Goal: Transaction & Acquisition: Purchase product/service

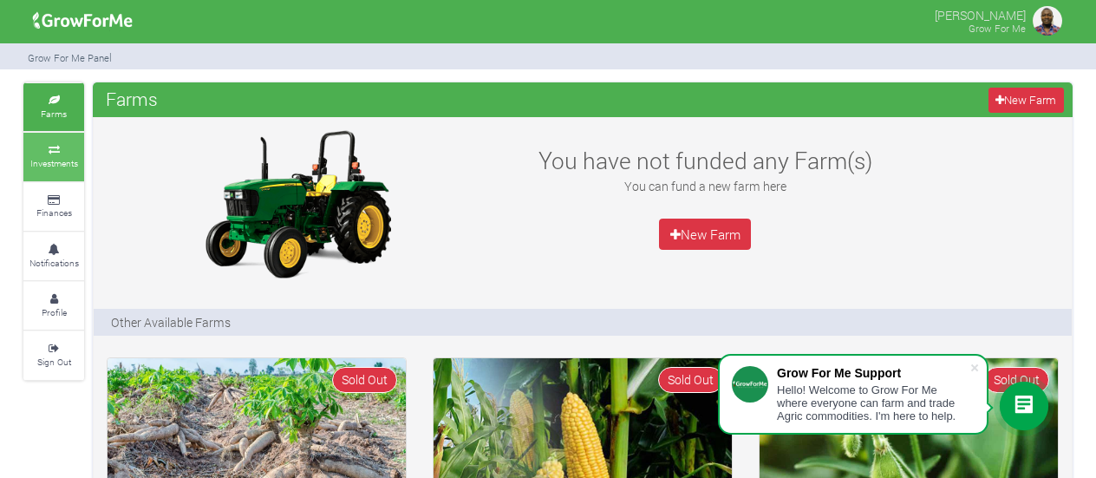
click at [68, 160] on small "Investments" at bounding box center [54, 163] width 48 height 12
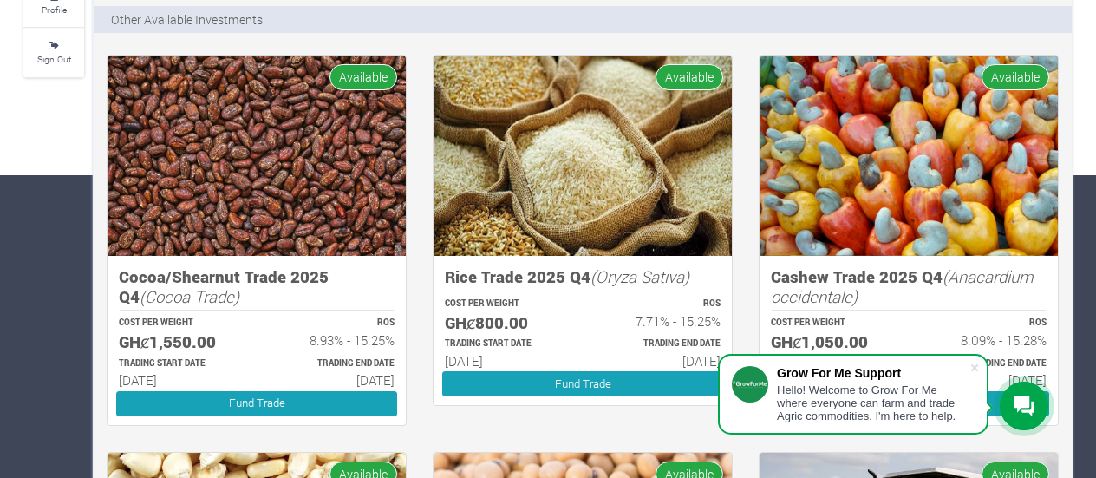
scroll to position [400, 0]
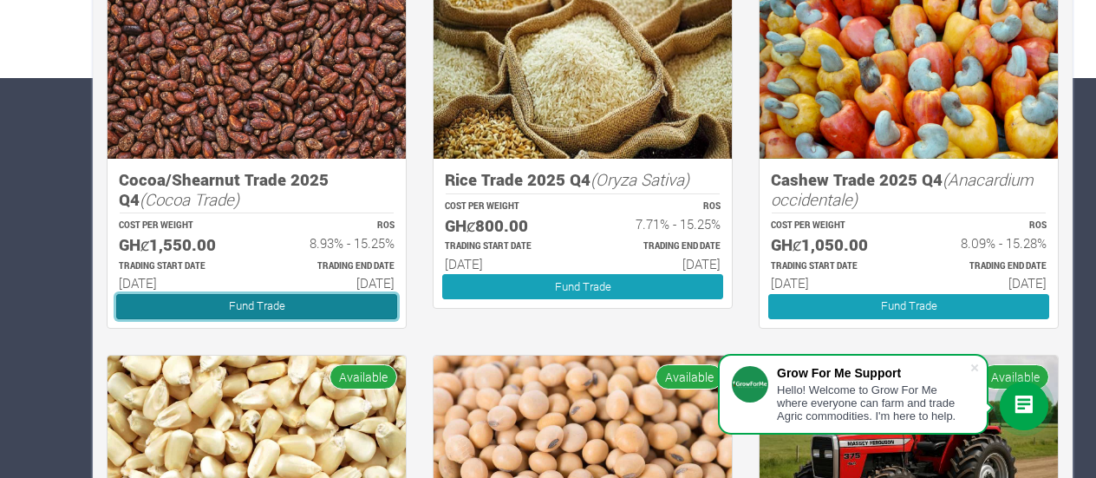
click at [306, 309] on link "Fund Trade" at bounding box center [256, 306] width 281 height 25
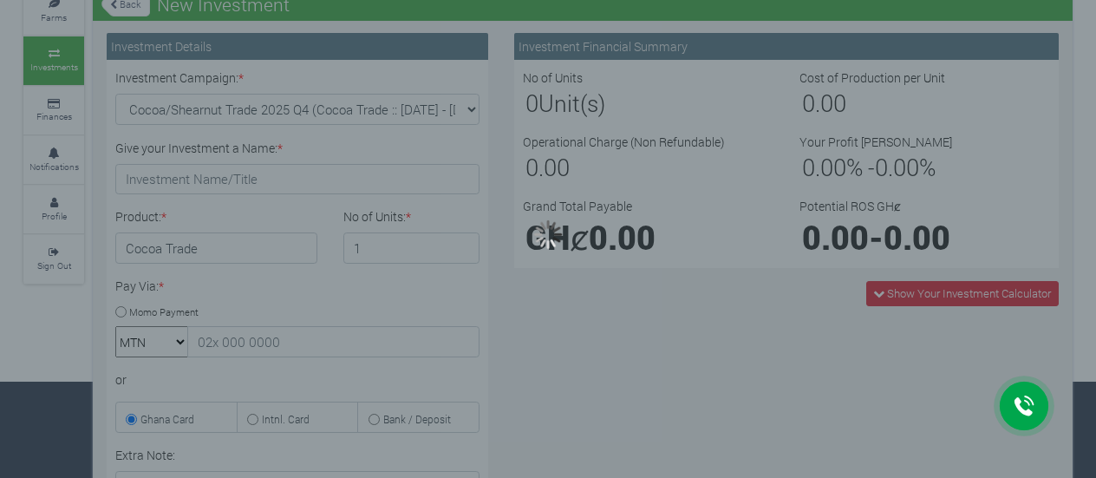
scroll to position [107, 0]
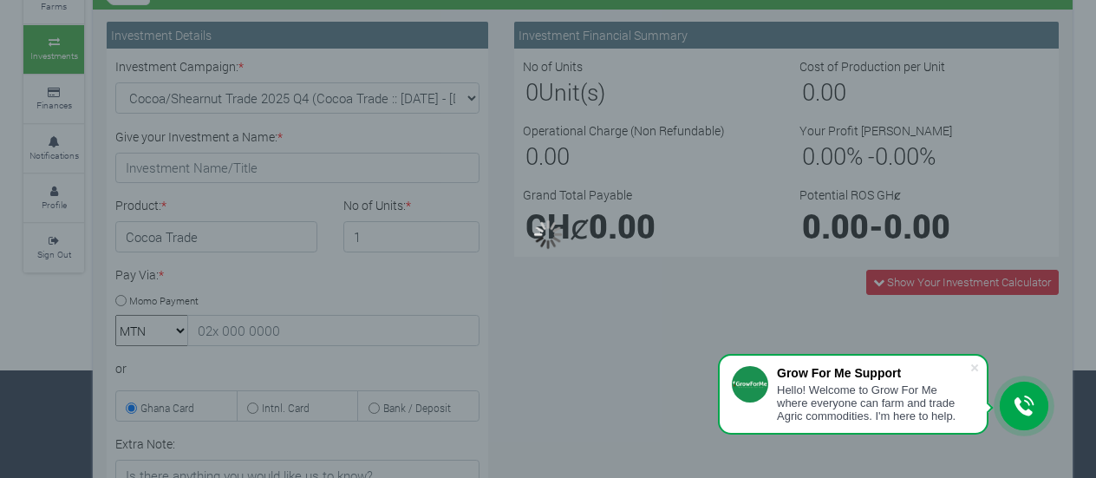
type input "1"
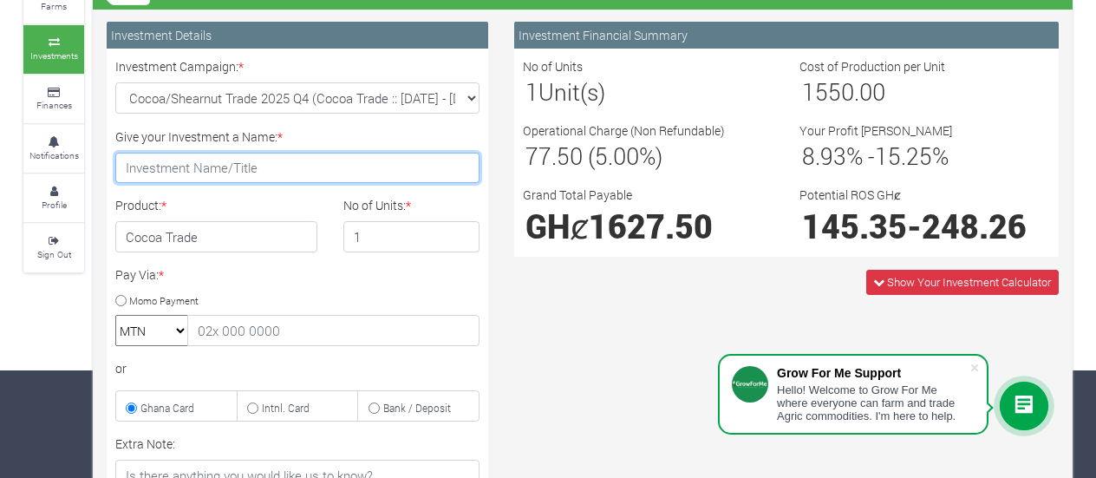
click at [277, 160] on input "Give your Investment a Name: *" at bounding box center [297, 168] width 364 height 31
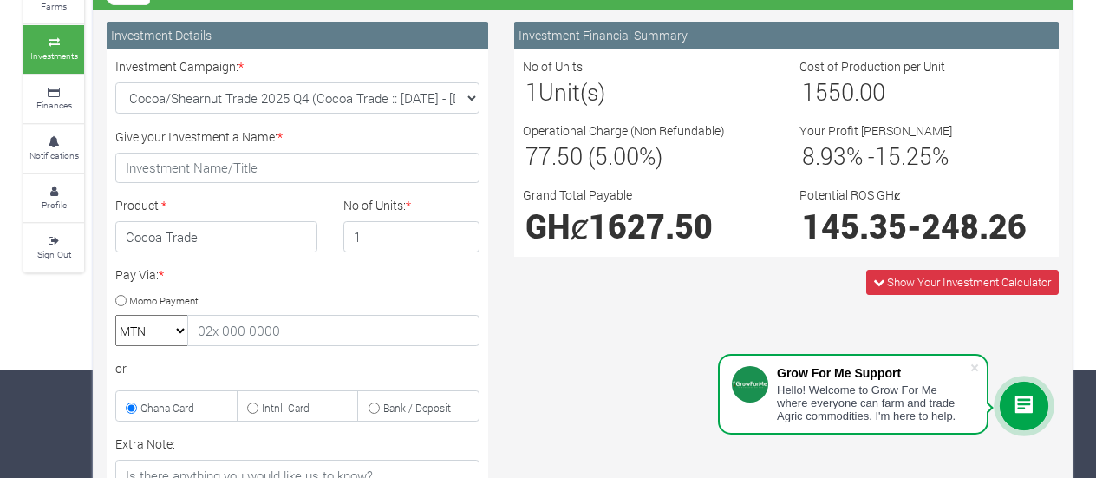
click at [643, 233] on span "1627.50" at bounding box center [651, 226] width 124 height 42
click at [596, 227] on span "1627.50" at bounding box center [651, 226] width 124 height 42
click at [647, 212] on span "1627.50" at bounding box center [651, 226] width 124 height 42
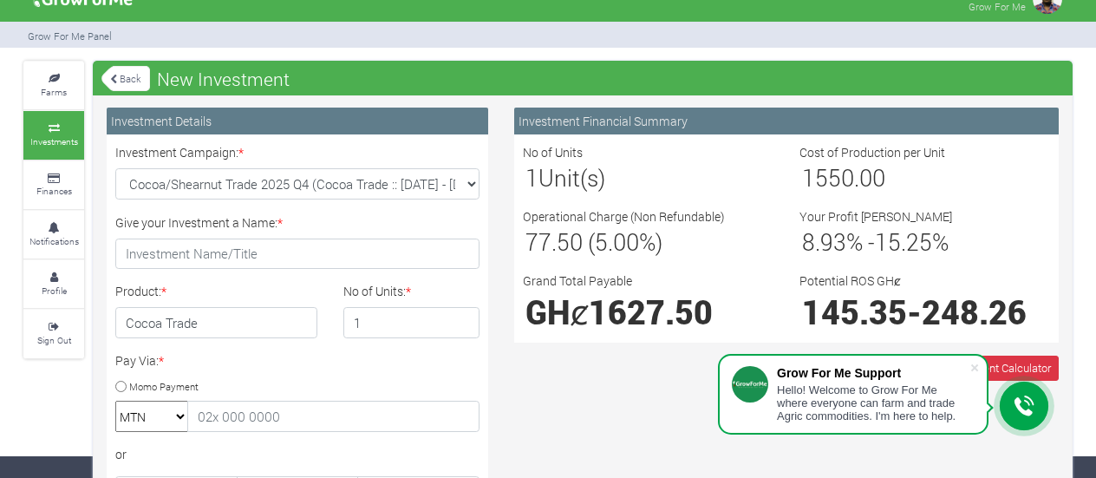
scroll to position [67, 0]
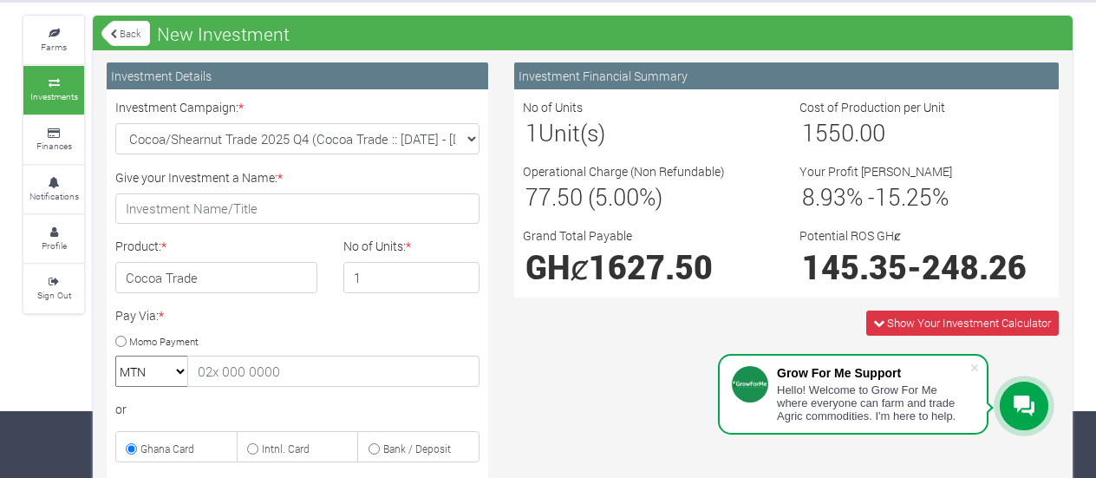
click at [636, 264] on span "1627.50" at bounding box center [651, 266] width 124 height 42
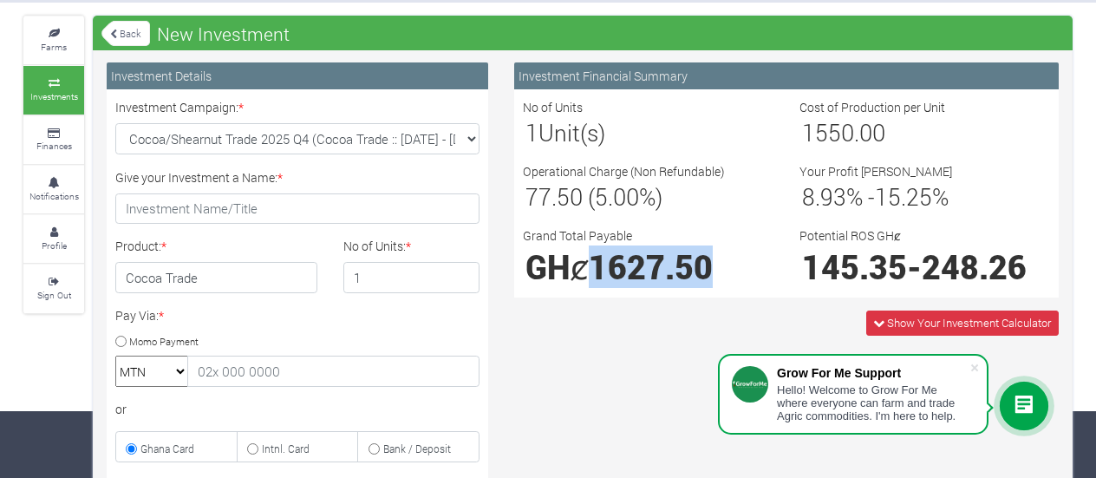
click at [636, 264] on span "1627.50" at bounding box center [651, 266] width 124 height 42
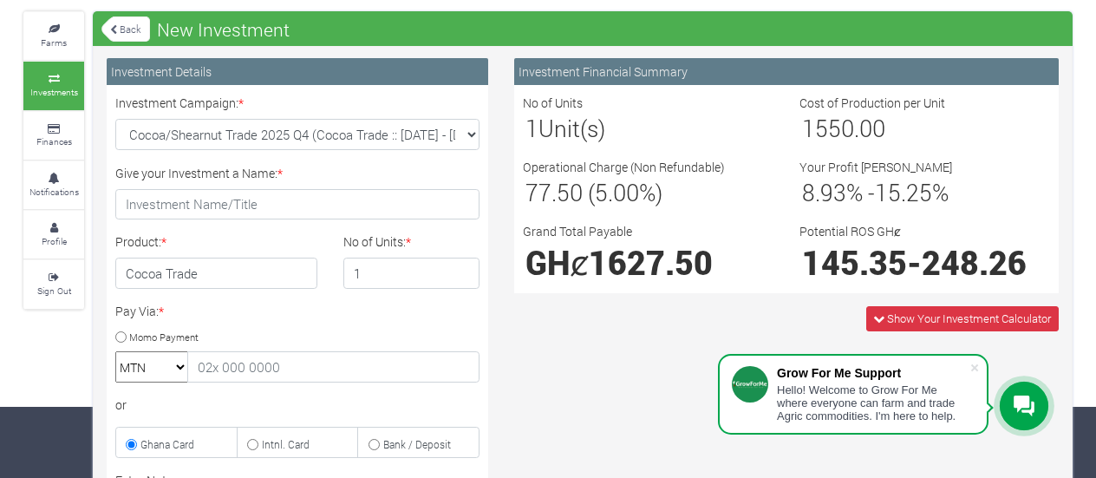
scroll to position [72, 0]
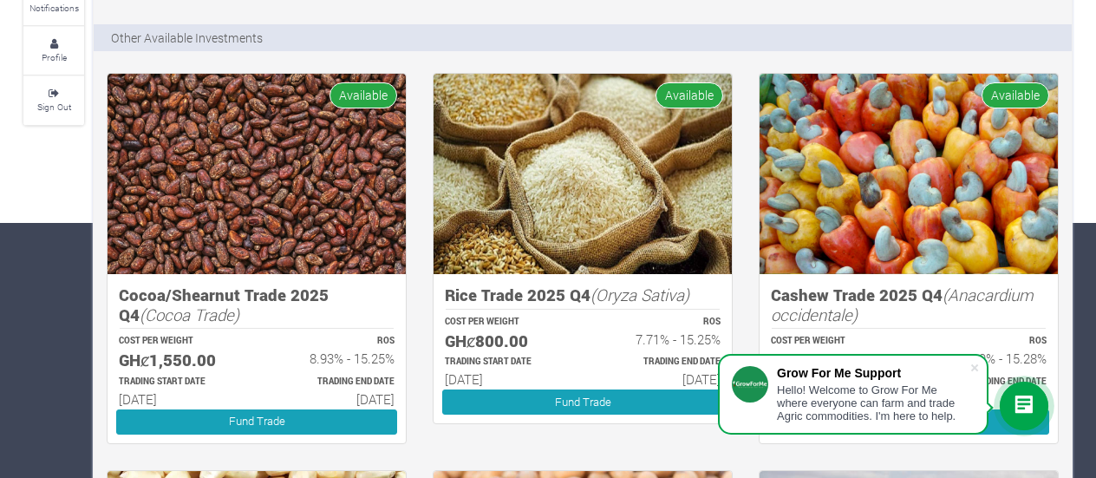
scroll to position [262, 0]
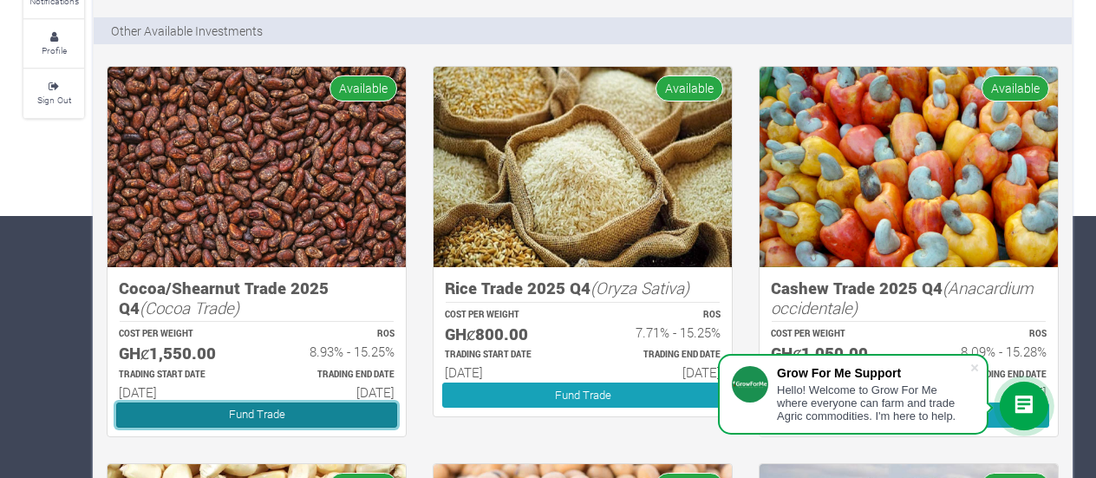
click at [330, 415] on link "Fund Trade" at bounding box center [256, 414] width 281 height 25
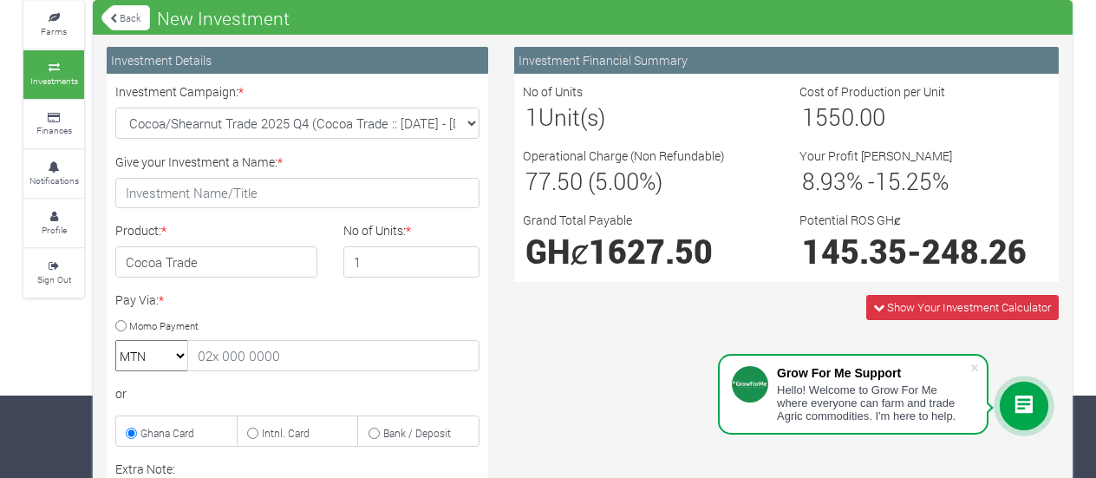
scroll to position [90, 0]
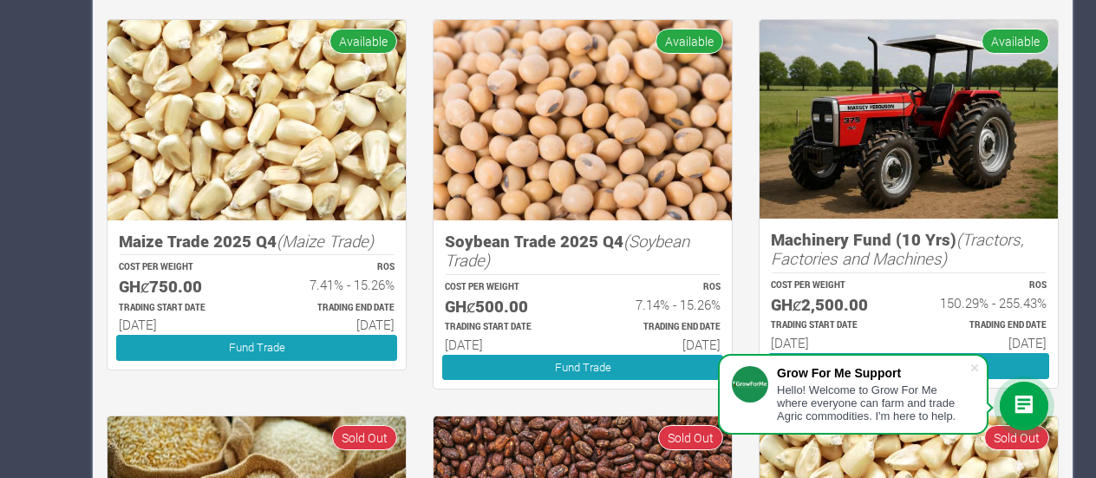
scroll to position [791, 0]
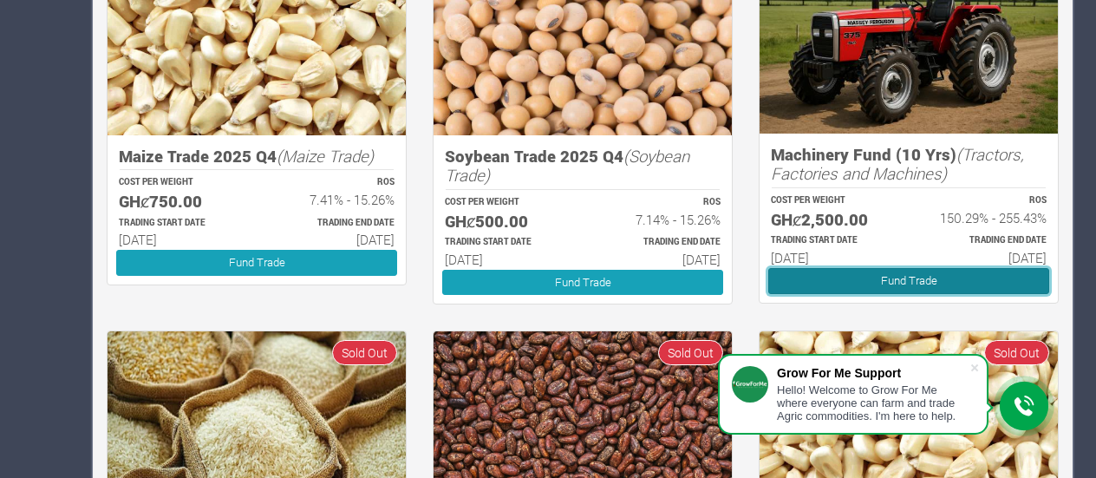
click at [904, 283] on link "Fund Trade" at bounding box center [908, 280] width 281 height 25
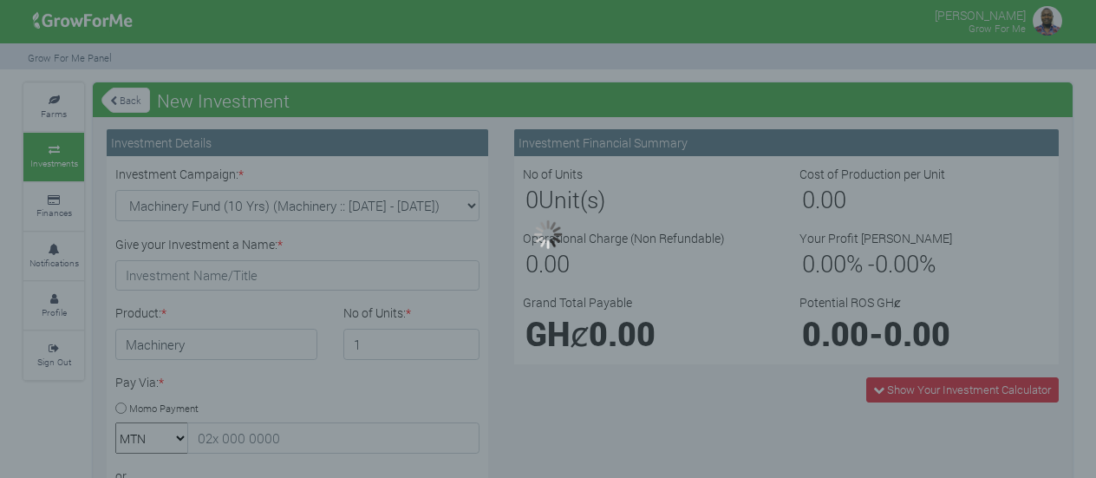
type input "1"
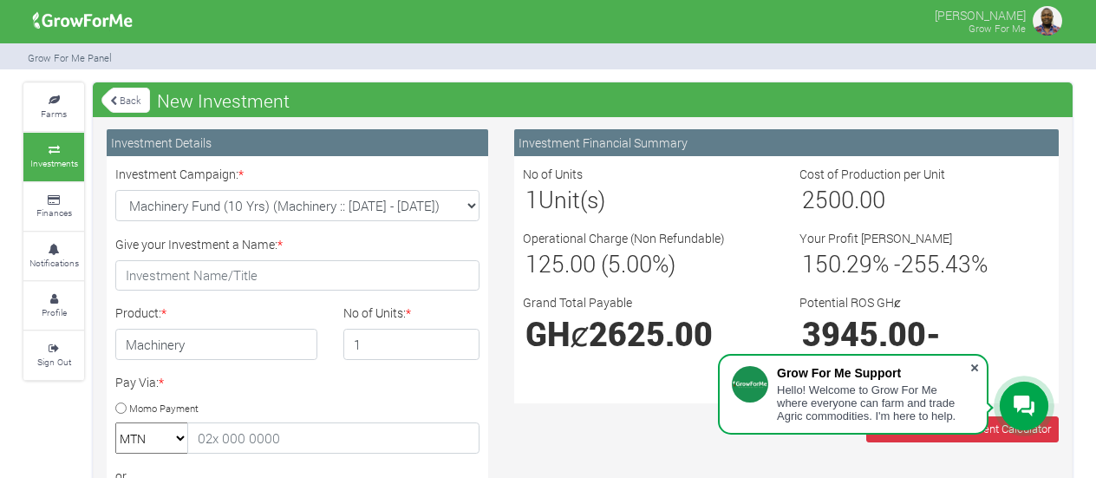
click at [976, 365] on span at bounding box center [974, 367] width 17 height 17
